Goal: Find specific page/section: Find specific page/section

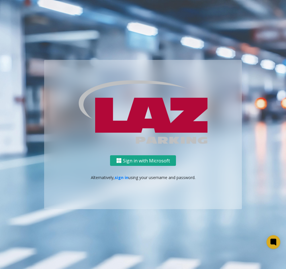
click at [151, 159] on button "Sign in with Microsoft" at bounding box center [143, 161] width 66 height 11
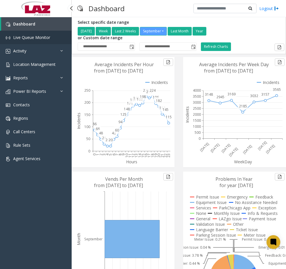
click at [33, 38] on span "Live Queue Monitor" at bounding box center [31, 37] width 37 height 5
